Goal: Information Seeking & Learning: Learn about a topic

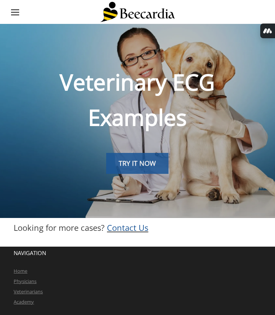
click at [123, 158] on link "TRY IT NOW" at bounding box center [137, 163] width 62 height 21
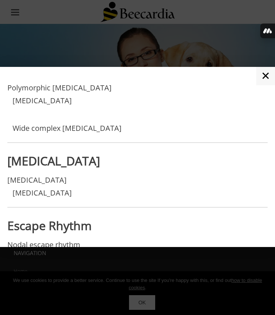
scroll to position [1045, 0]
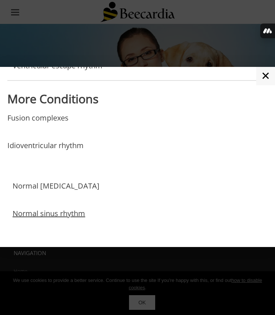
click at [49, 215] on link "Normal sinus rhythm" at bounding box center [49, 222] width 72 height 24
